Goal: Book appointment/travel/reservation

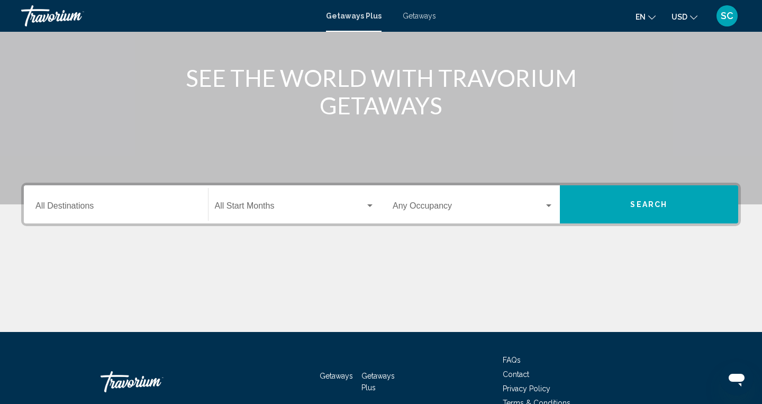
click at [84, 209] on input "Destination All Destinations" at bounding box center [115, 208] width 161 height 10
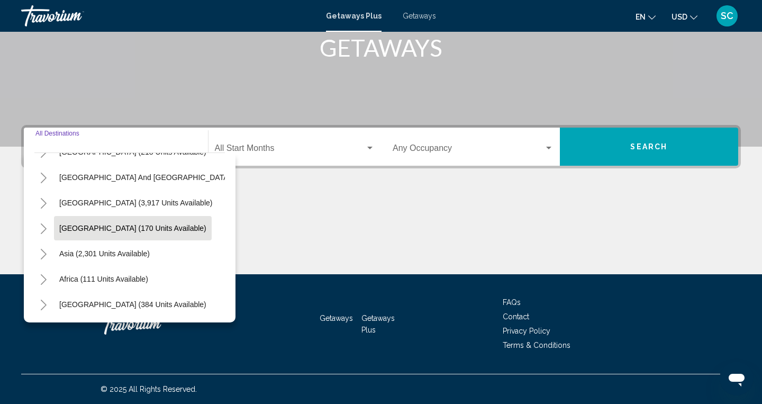
scroll to position [172, 3]
click at [117, 235] on button "[GEOGRAPHIC_DATA] (170 units available)" at bounding box center [132, 228] width 158 height 24
type input "**********"
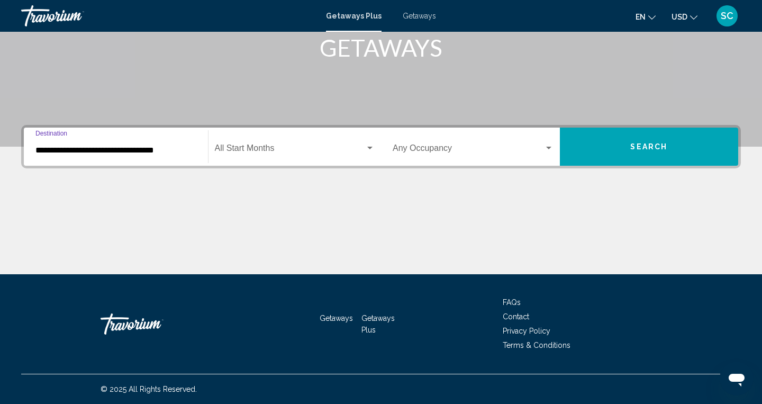
click at [253, 144] on div "Start Month All Start Months" at bounding box center [295, 146] width 160 height 33
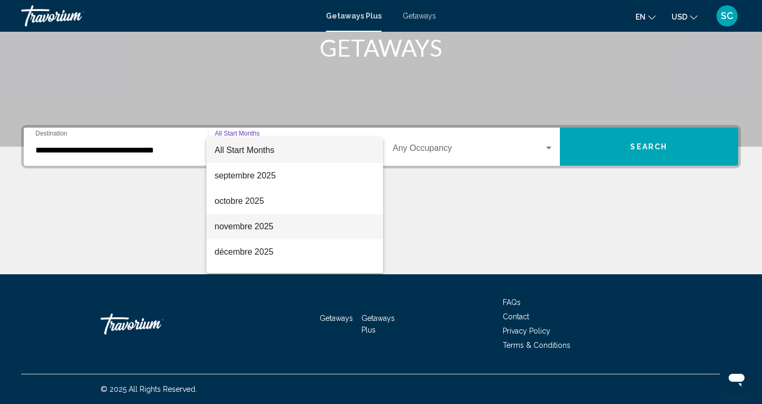
click at [277, 234] on span "novembre 2025" at bounding box center [295, 226] width 160 height 25
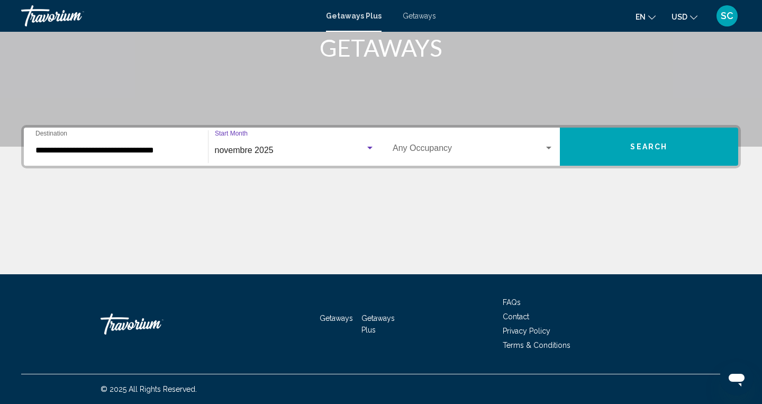
click at [621, 151] on button "Search" at bounding box center [649, 147] width 179 height 38
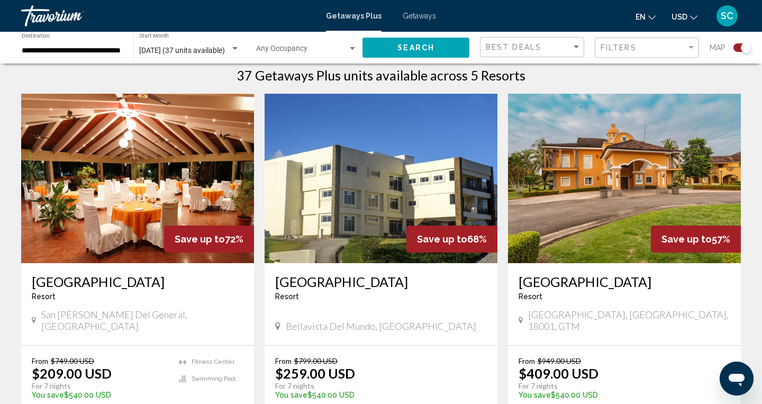
scroll to position [343, 0]
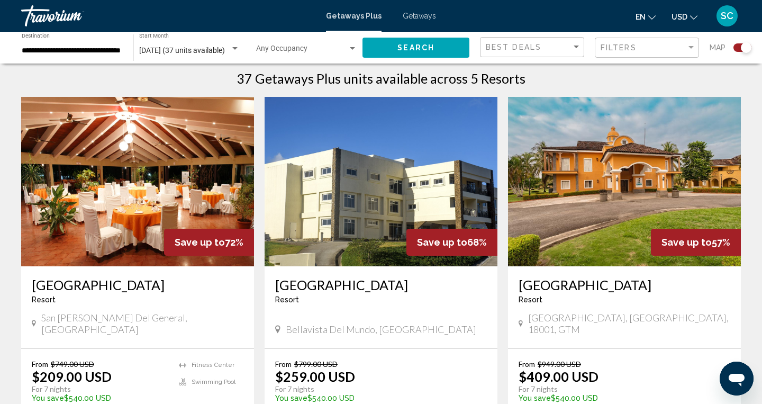
click at [130, 181] on img "Main content" at bounding box center [137, 181] width 233 height 169
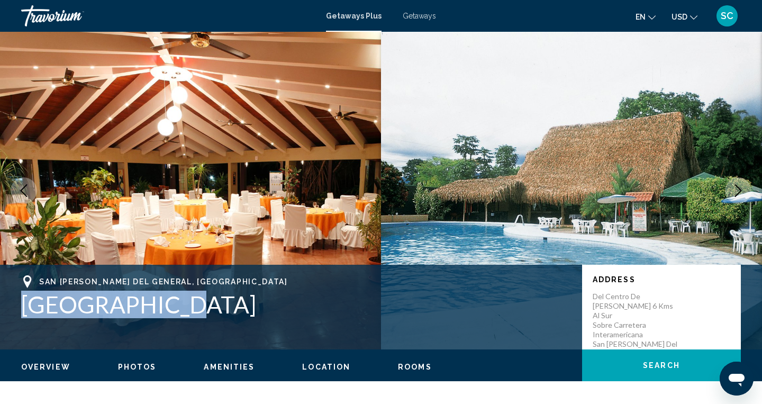
drag, startPoint x: 24, startPoint y: 301, endPoint x: 150, endPoint y: 300, distance: 125.5
click at [150, 300] on h1 "[GEOGRAPHIC_DATA]" at bounding box center [296, 305] width 551 height 28
copy h1 "[GEOGRAPHIC_DATA]"
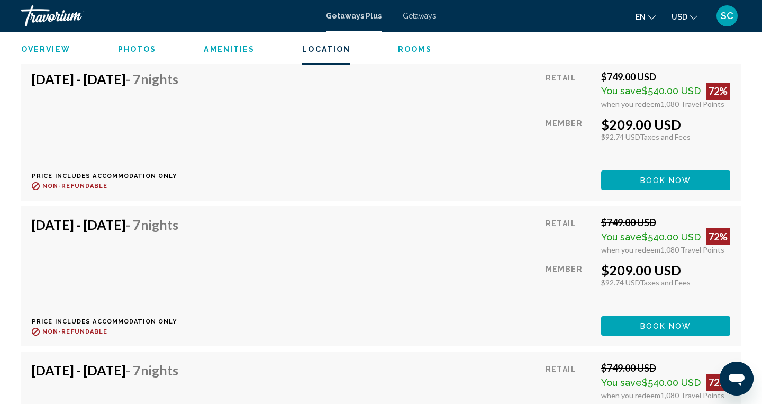
scroll to position [1820, 0]
